Goal: Task Accomplishment & Management: Use online tool/utility

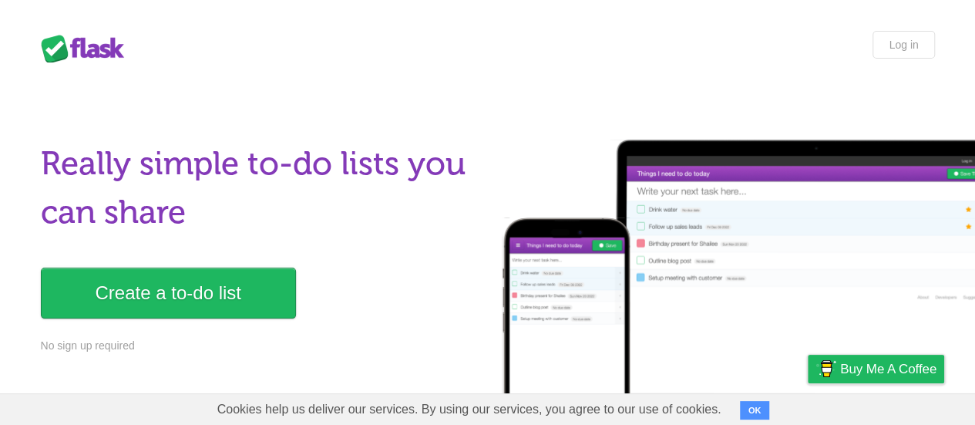
click at [227, 322] on div "Really simple to-do lists you can share Create a to-do list No sign up required" at bounding box center [260, 257] width 438 height 234
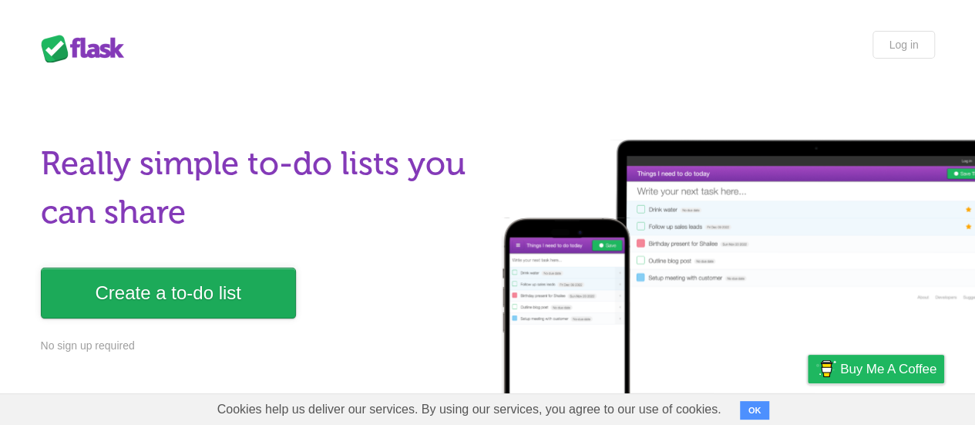
click at [217, 298] on link "Create a to-do list" at bounding box center [168, 293] width 255 height 51
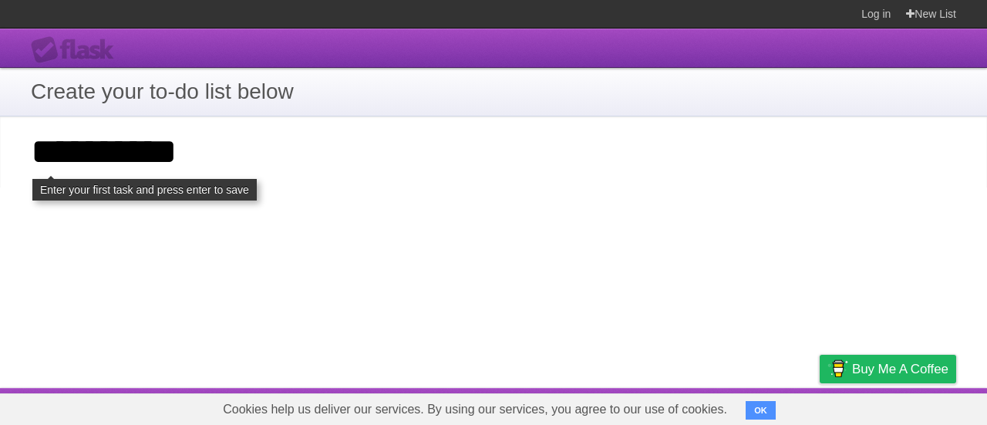
type input "**********"
click input "**********" at bounding box center [0, 0] width 0 height 0
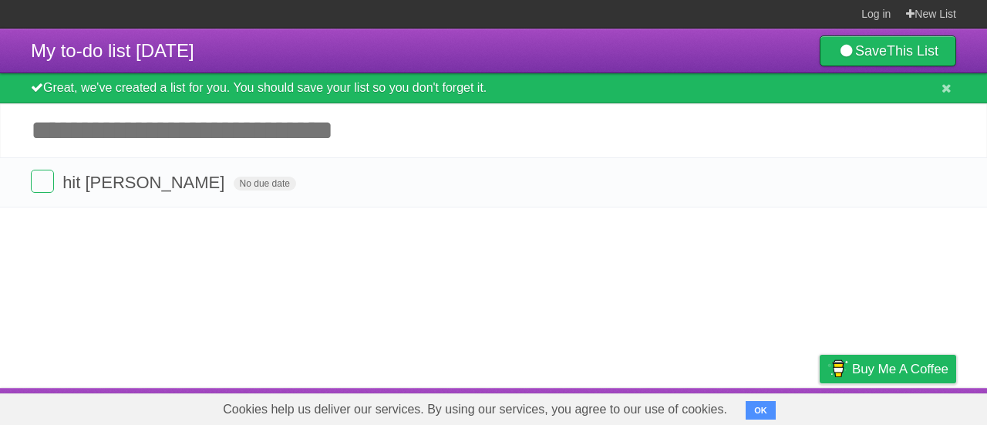
click at [939, 186] on icon at bounding box center [942, 182] width 22 height 25
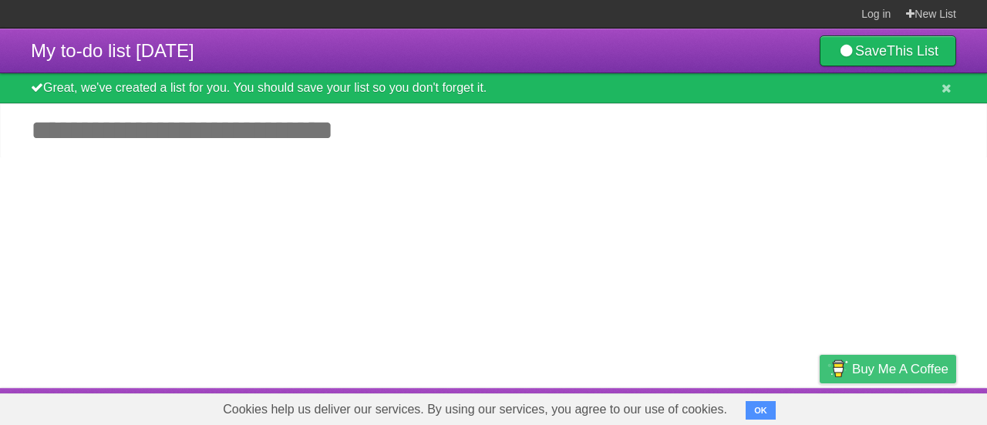
drag, startPoint x: 421, startPoint y: 129, endPoint x: 870, endPoint y: 365, distance: 507.4
drag, startPoint x: 870, startPoint y: 365, endPoint x: 906, endPoint y: 325, distance: 54.0
click at [906, 325] on article "My to-do list [DATE] Save This List Great, we've created a list for you. You sh…" at bounding box center [493, 208] width 987 height 359
click at [423, 128] on input "Add another task" at bounding box center [493, 130] width 987 height 54
click at [909, 375] on span "Buy me a coffee" at bounding box center [900, 368] width 96 height 27
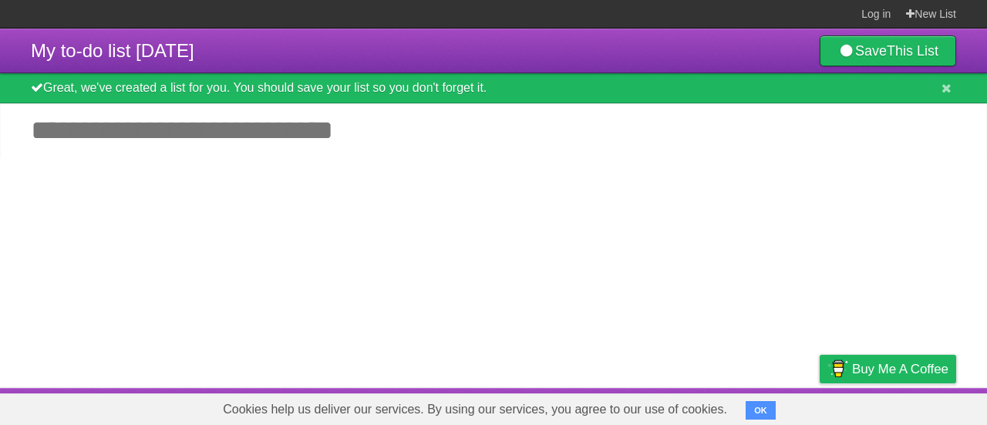
click at [354, 140] on input "Add another task" at bounding box center [493, 130] width 987 height 54
